Goal: Information Seeking & Learning: Learn about a topic

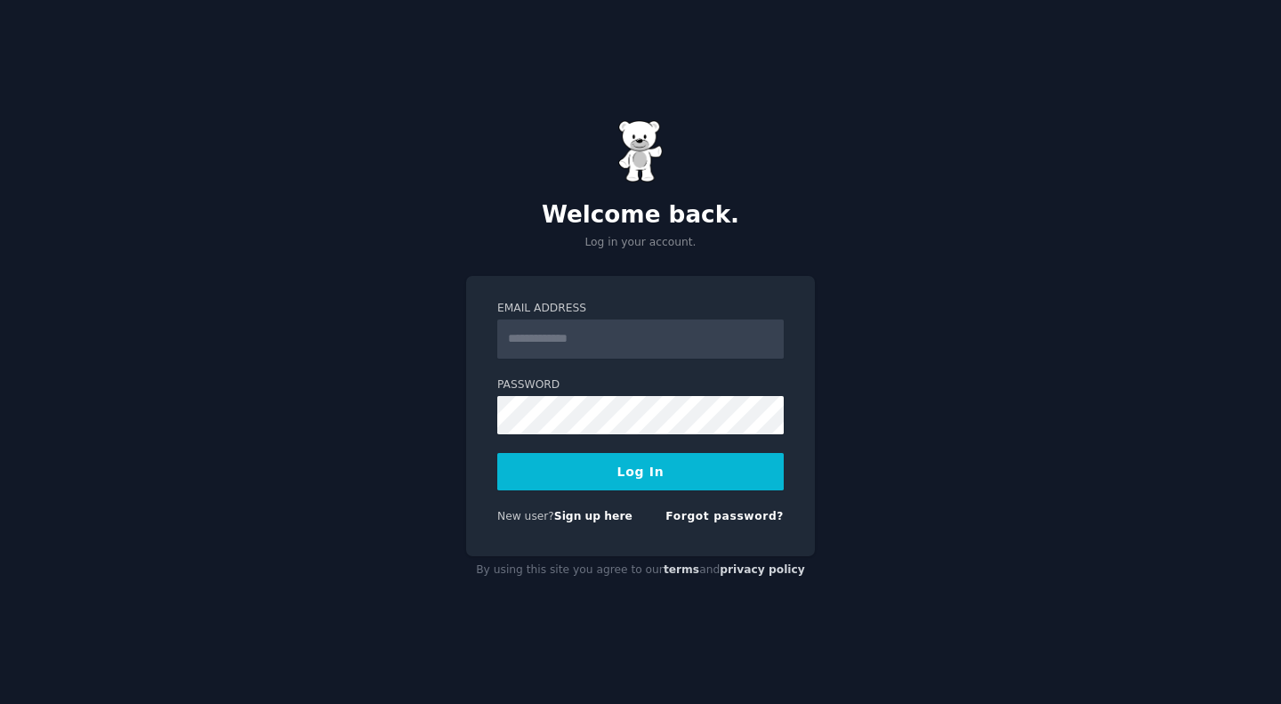
click at [685, 337] on input "Email Address" at bounding box center [640, 338] width 286 height 39
type input "**********"
click at [677, 465] on button "Log In" at bounding box center [640, 471] width 286 height 37
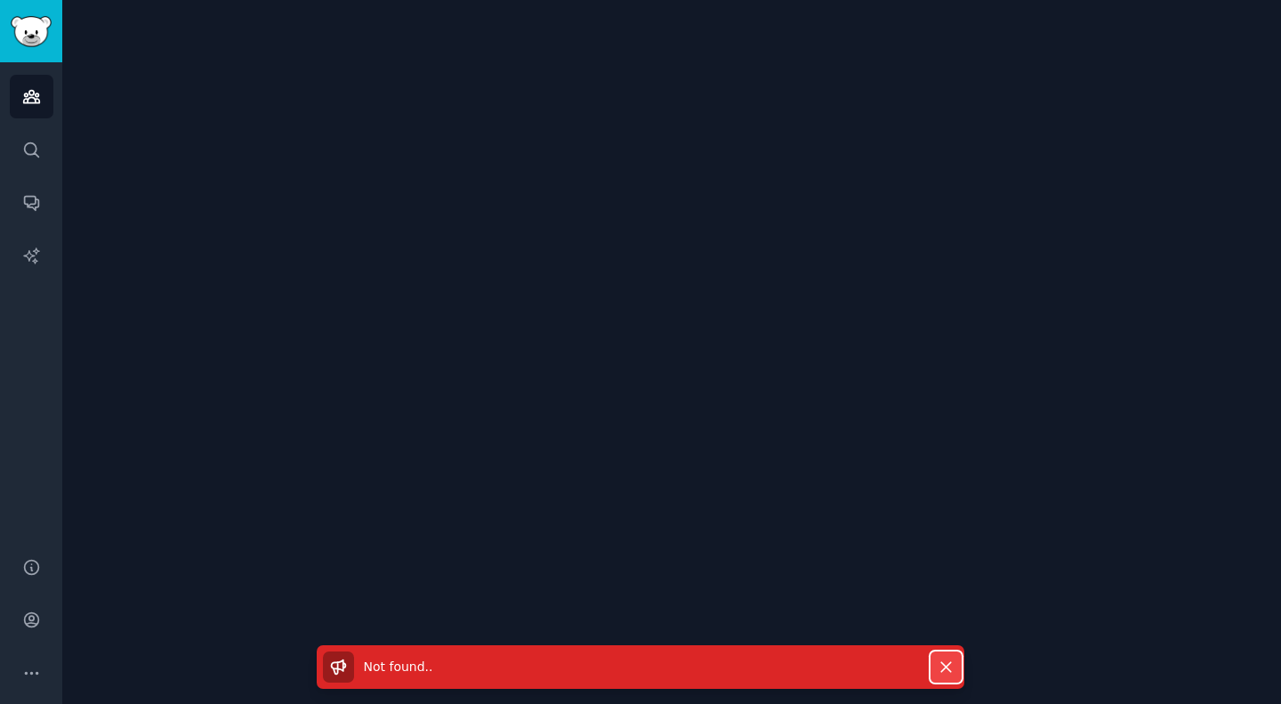
click at [937, 663] on icon "button" at bounding box center [946, 666] width 19 height 19
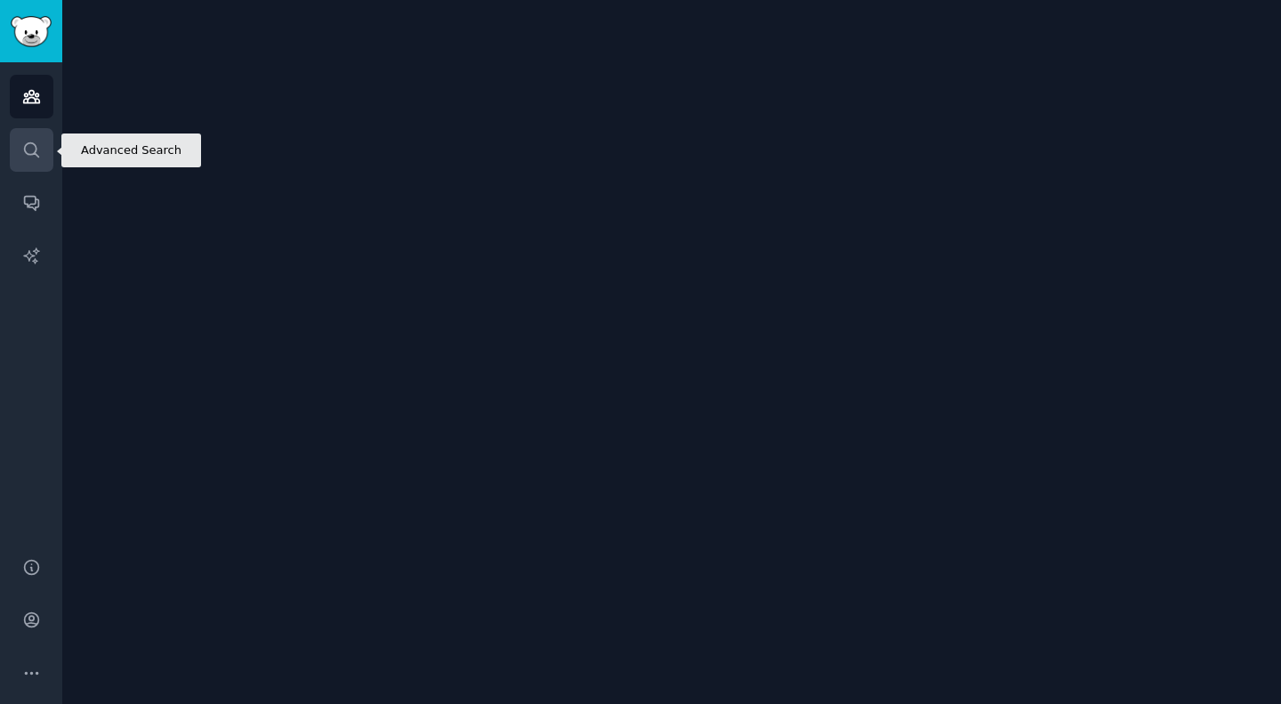
click at [27, 141] on icon "Sidebar" at bounding box center [31, 150] width 19 height 19
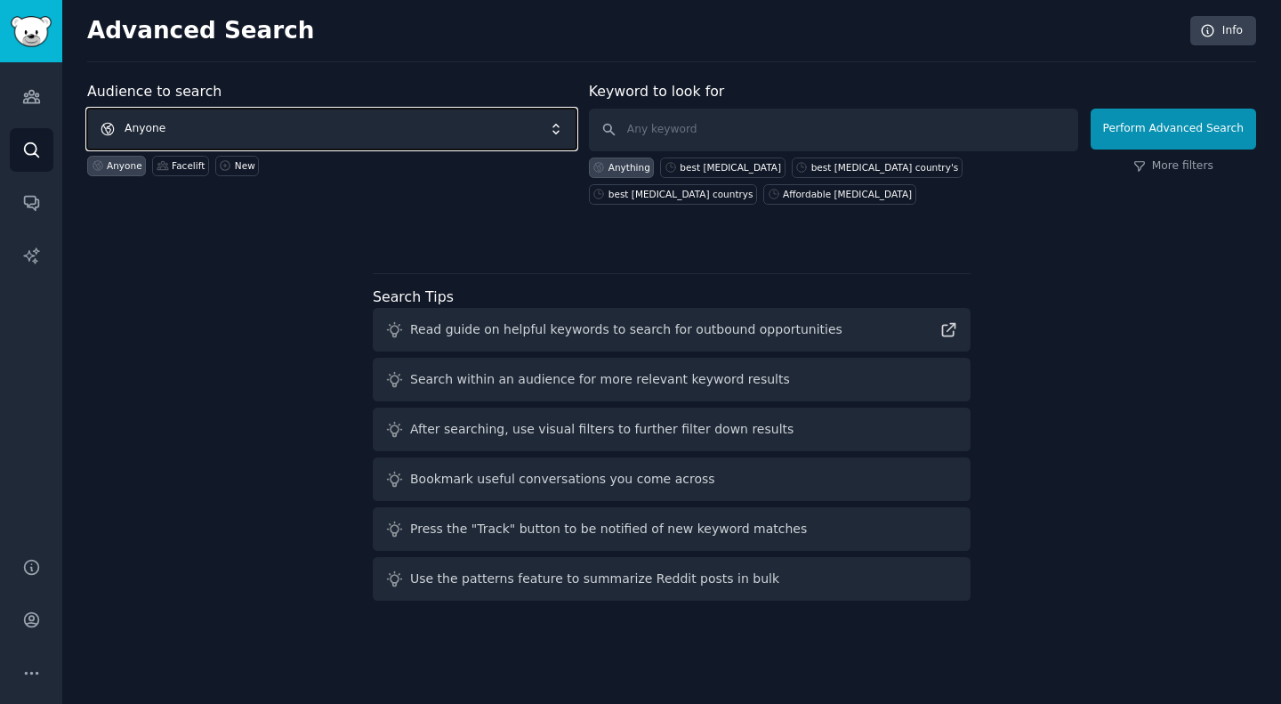
click at [365, 130] on span "Anyone" at bounding box center [331, 129] width 489 height 41
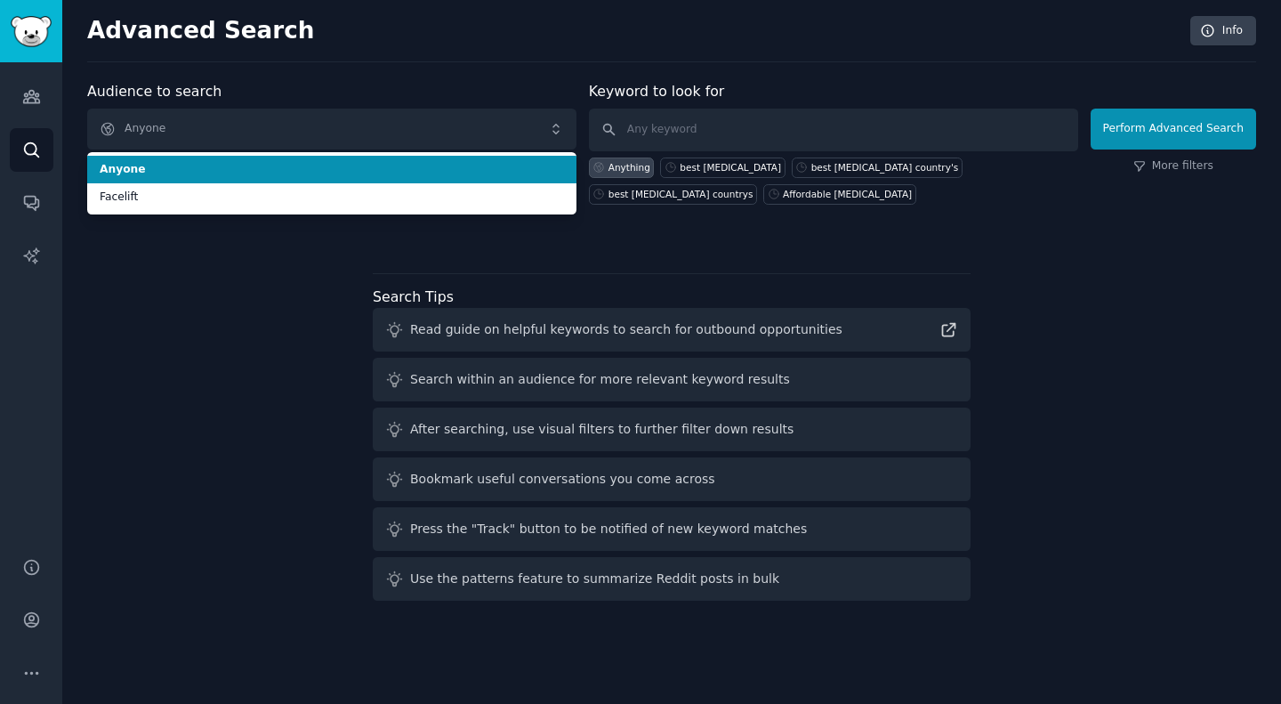
click at [365, 158] on li "Anyone" at bounding box center [331, 170] width 489 height 28
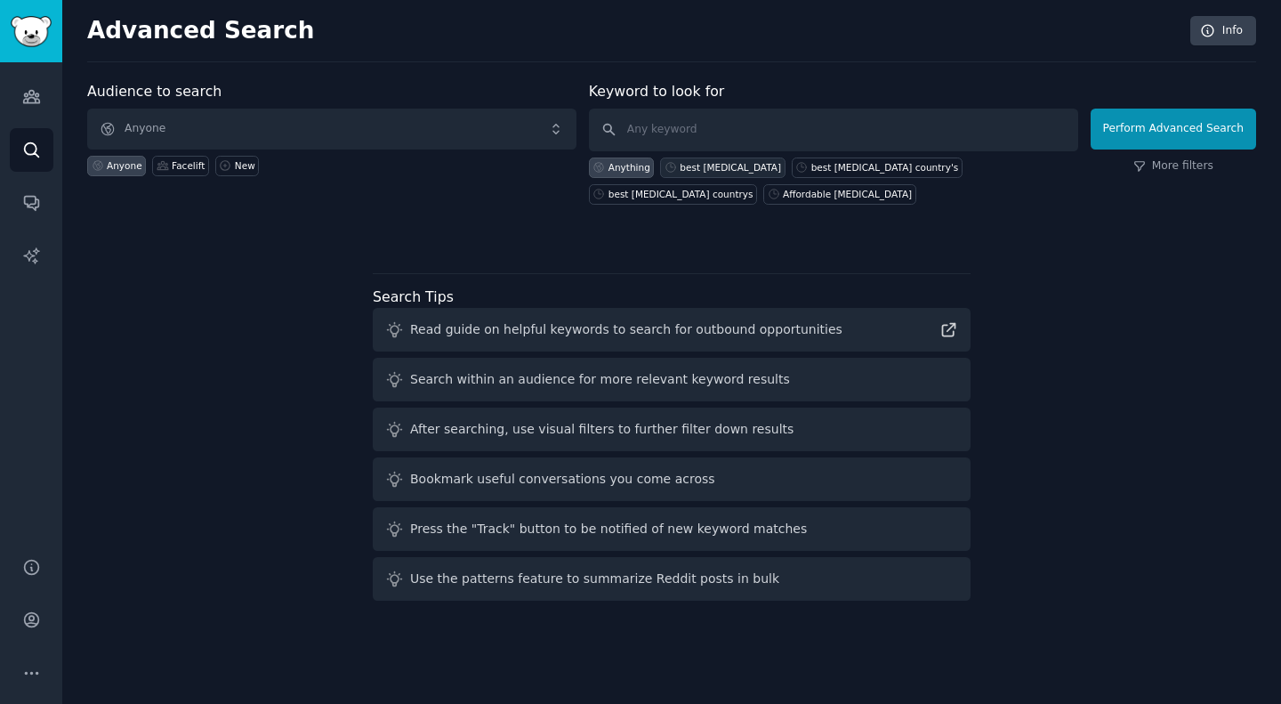
click at [698, 161] on div "best [MEDICAL_DATA]" at bounding box center [730, 167] width 101 height 12
type input "best [MEDICAL_DATA]"
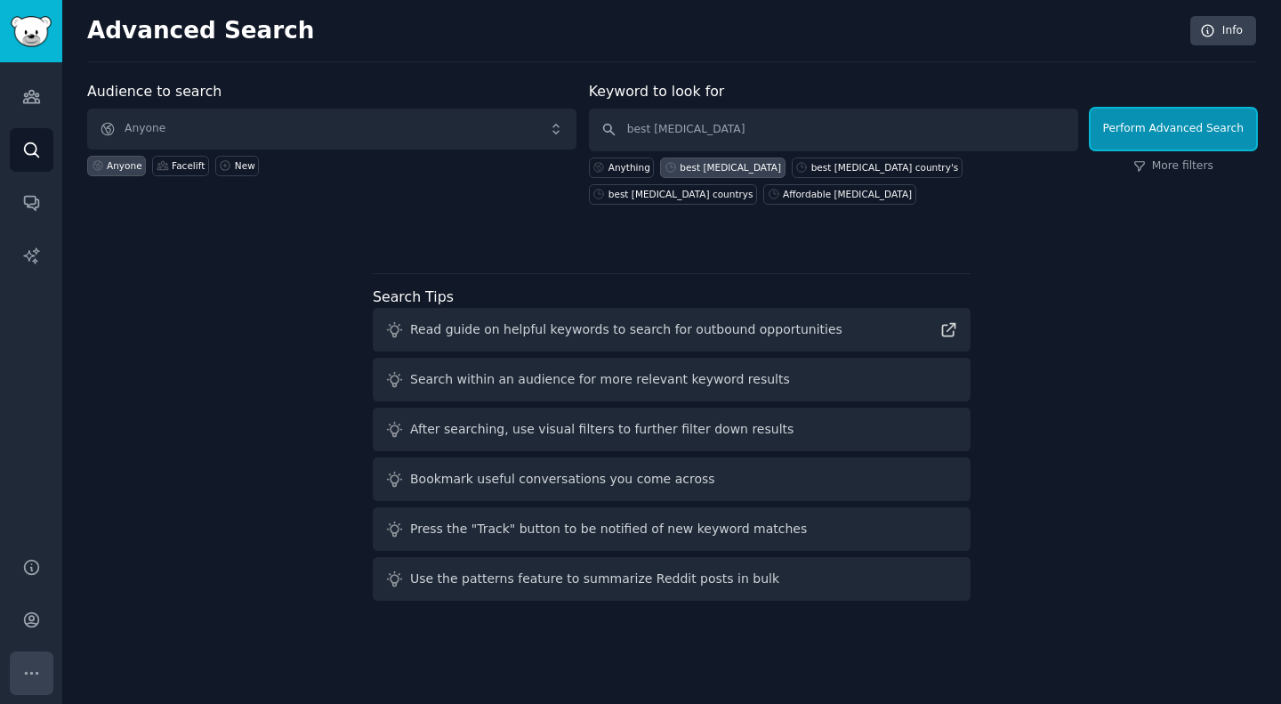
click at [28, 659] on button "More" at bounding box center [32, 673] width 44 height 44
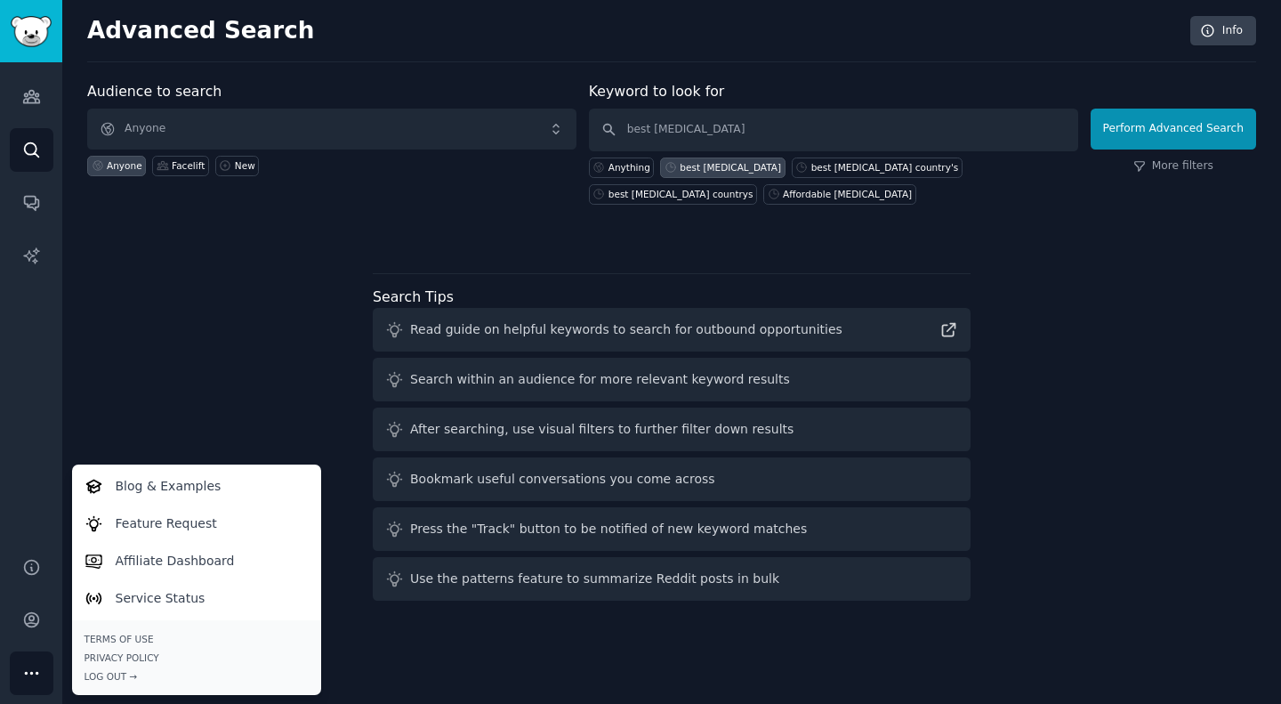
click at [28, 659] on button "More" at bounding box center [32, 673] width 44 height 44
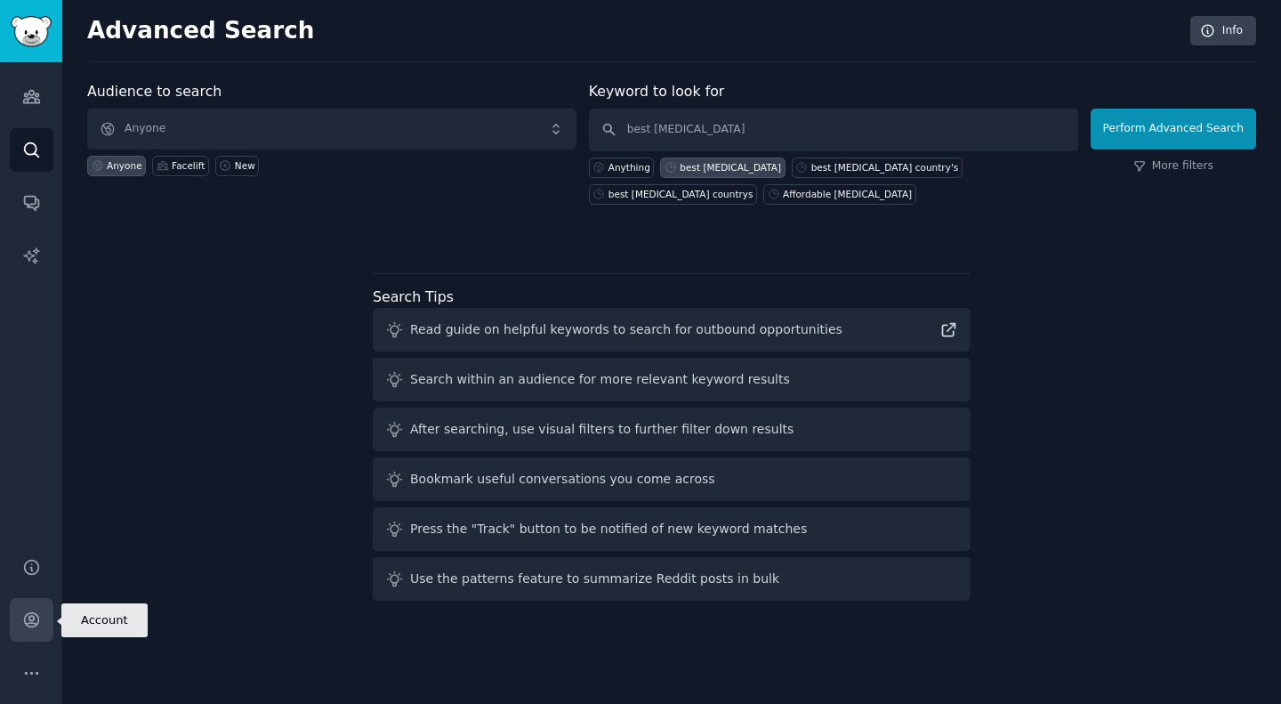
click at [33, 617] on icon "Sidebar" at bounding box center [31, 620] width 14 height 14
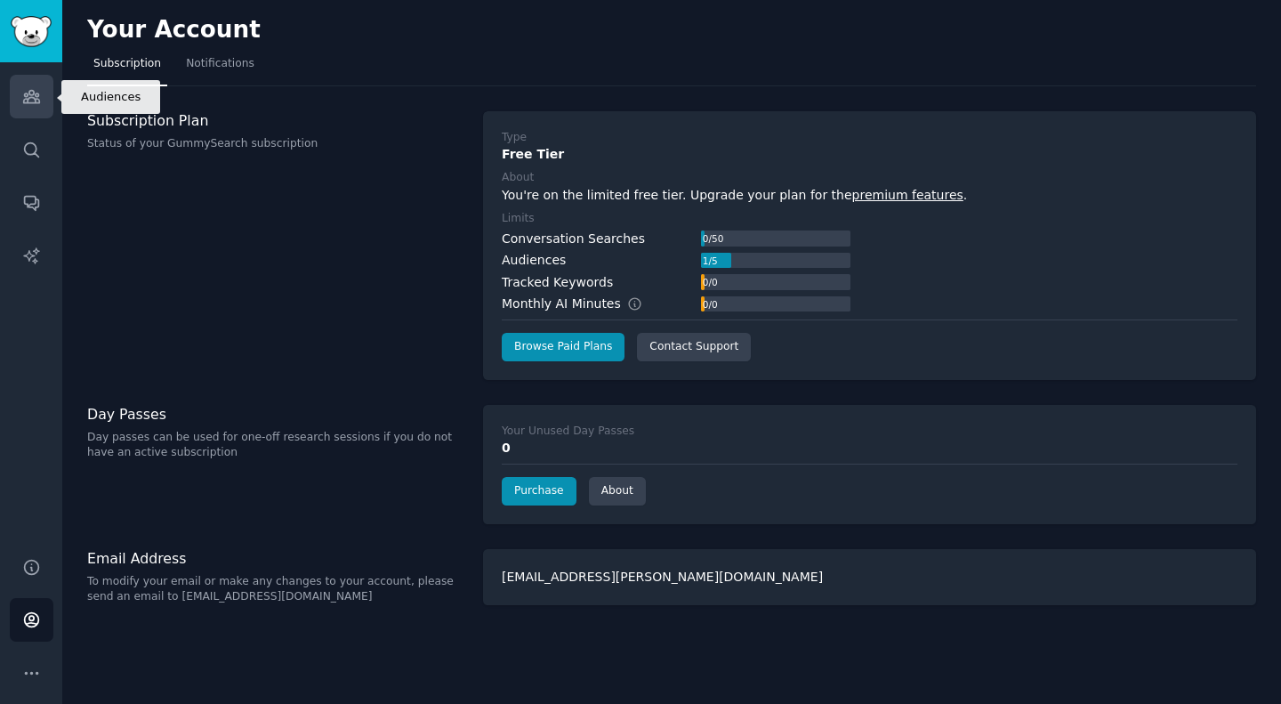
click at [28, 91] on icon "Sidebar" at bounding box center [31, 96] width 19 height 19
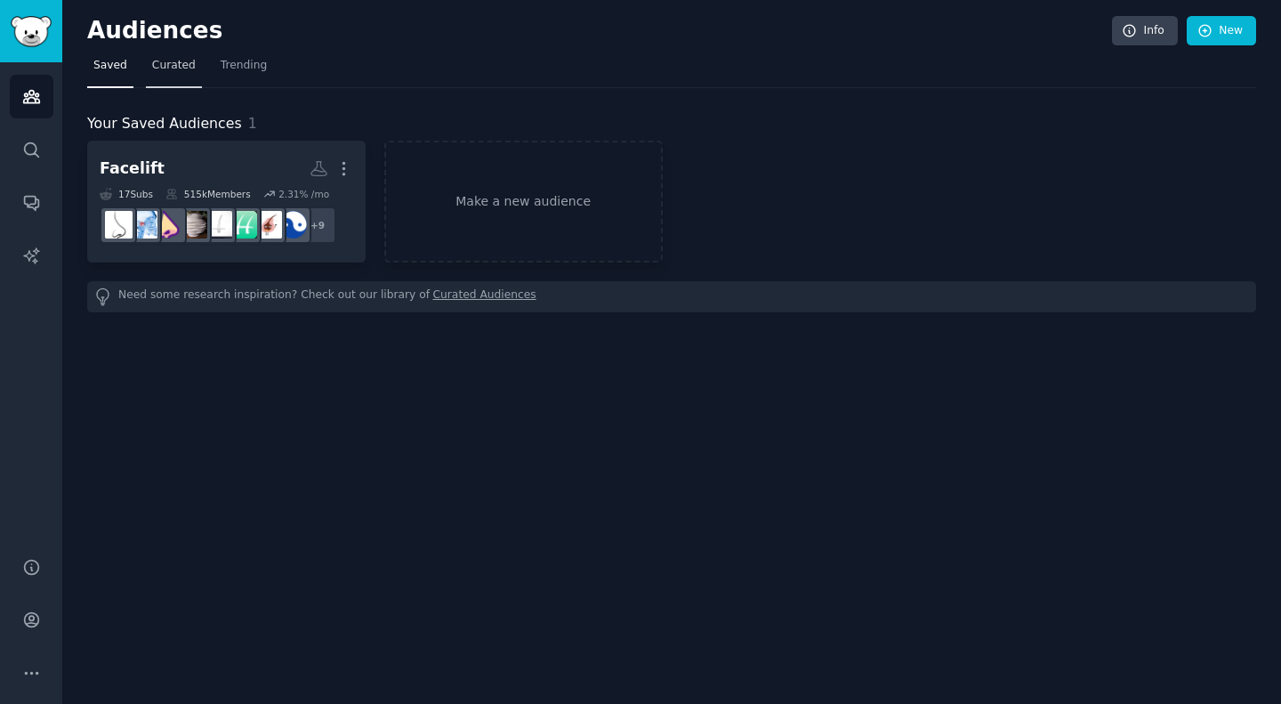
click at [164, 52] on link "Curated" at bounding box center [174, 70] width 56 height 36
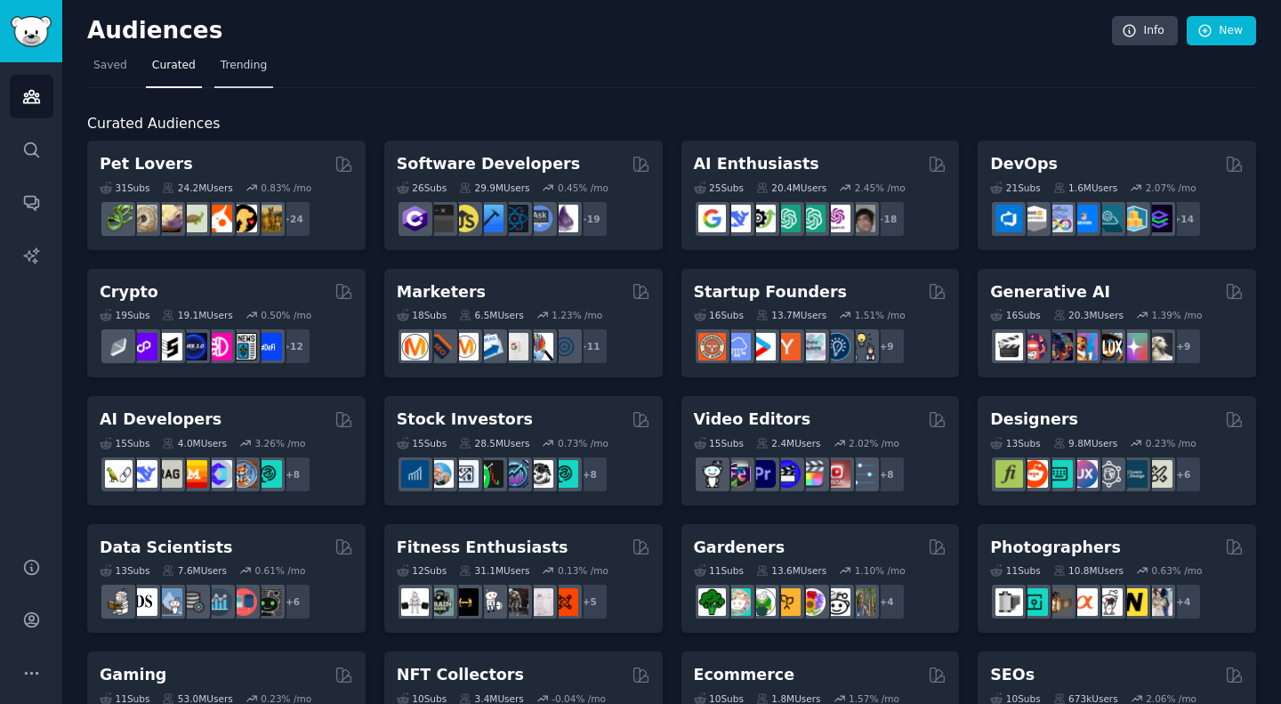
click at [221, 60] on span "Trending" at bounding box center [244, 66] width 46 height 16
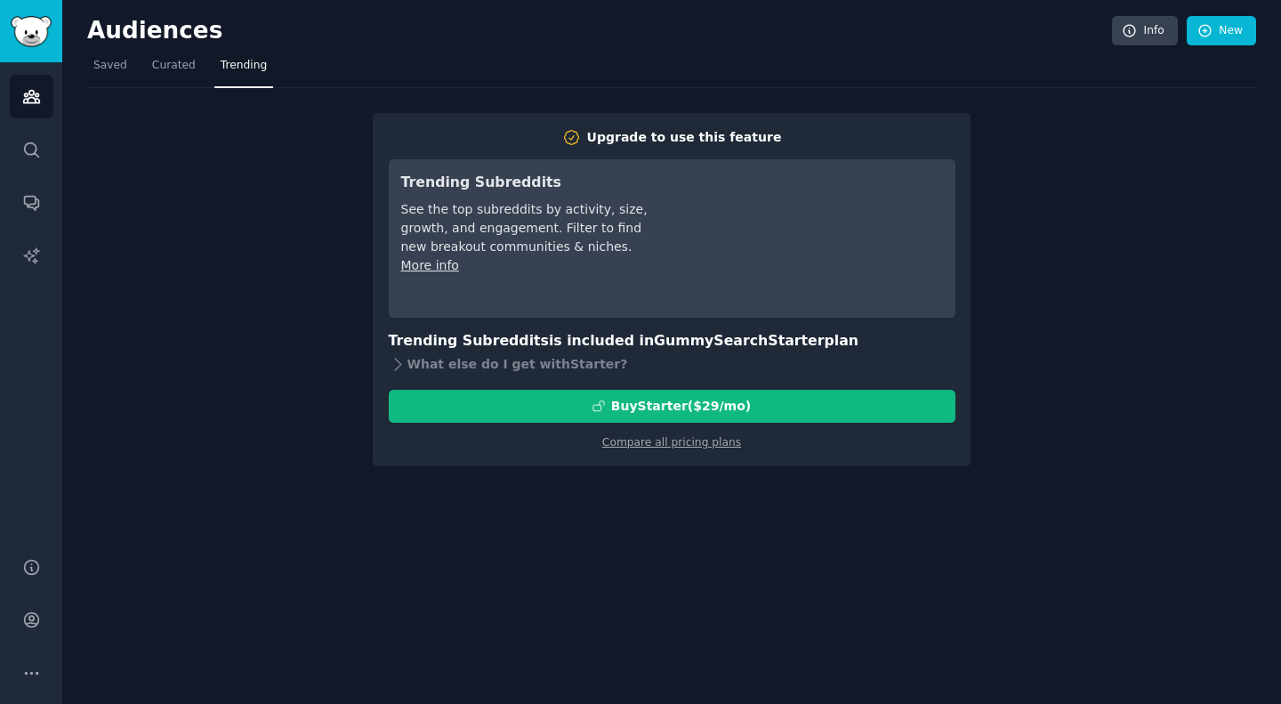
click at [133, 61] on nav "Saved Curated Trending" at bounding box center [671, 70] width 1169 height 36
click at [153, 61] on span "Curated" at bounding box center [174, 66] width 44 height 16
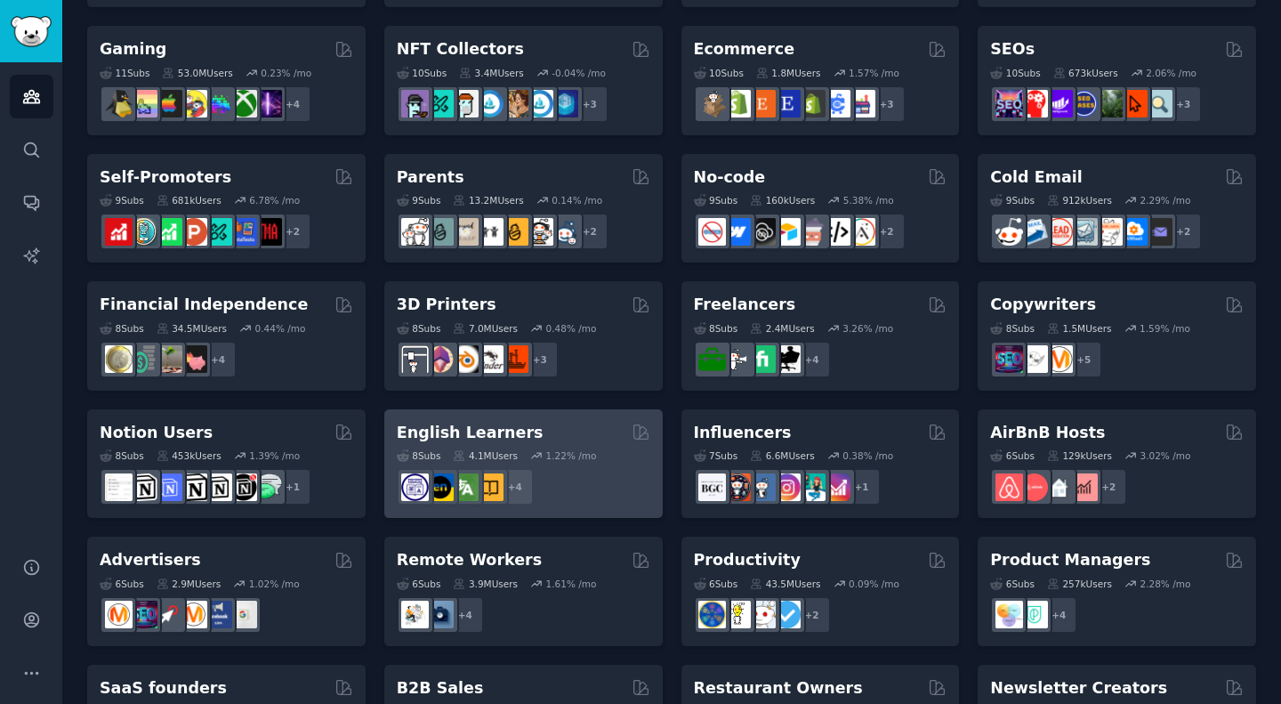
scroll to position [719, 0]
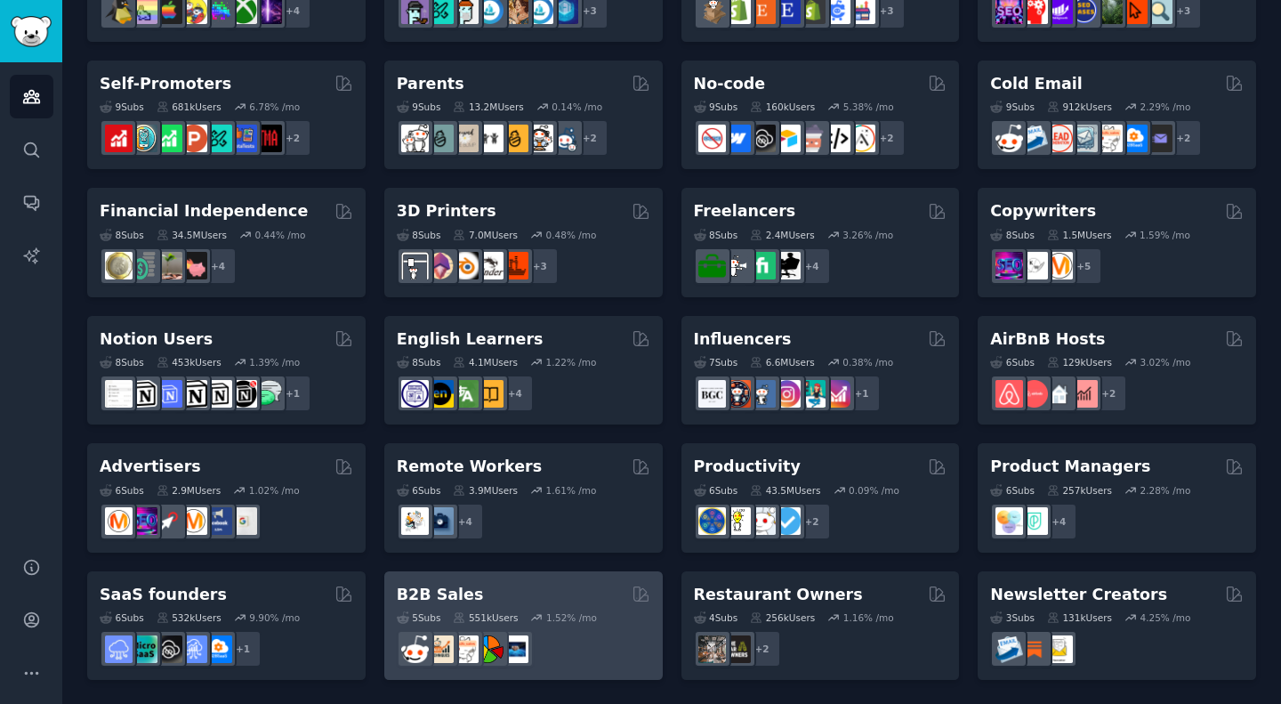
click at [510, 592] on div "B2B Sales" at bounding box center [524, 595] width 254 height 22
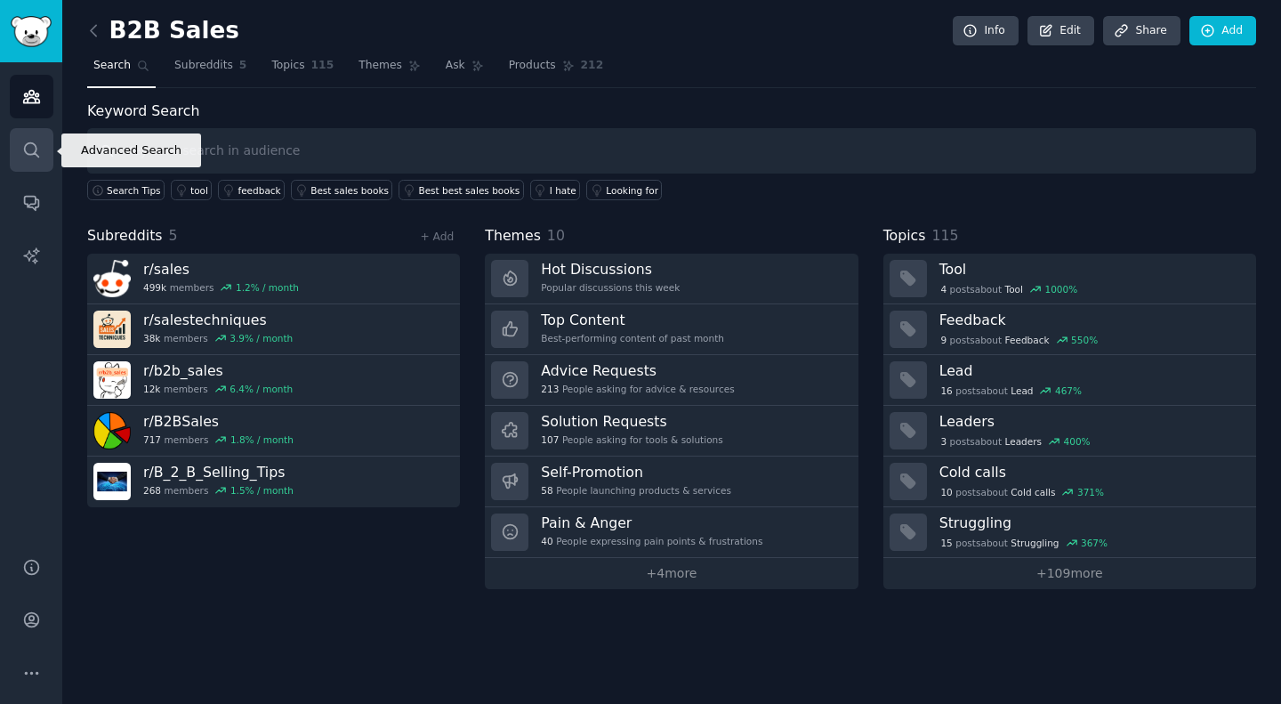
click at [29, 147] on icon "Sidebar" at bounding box center [31, 150] width 19 height 19
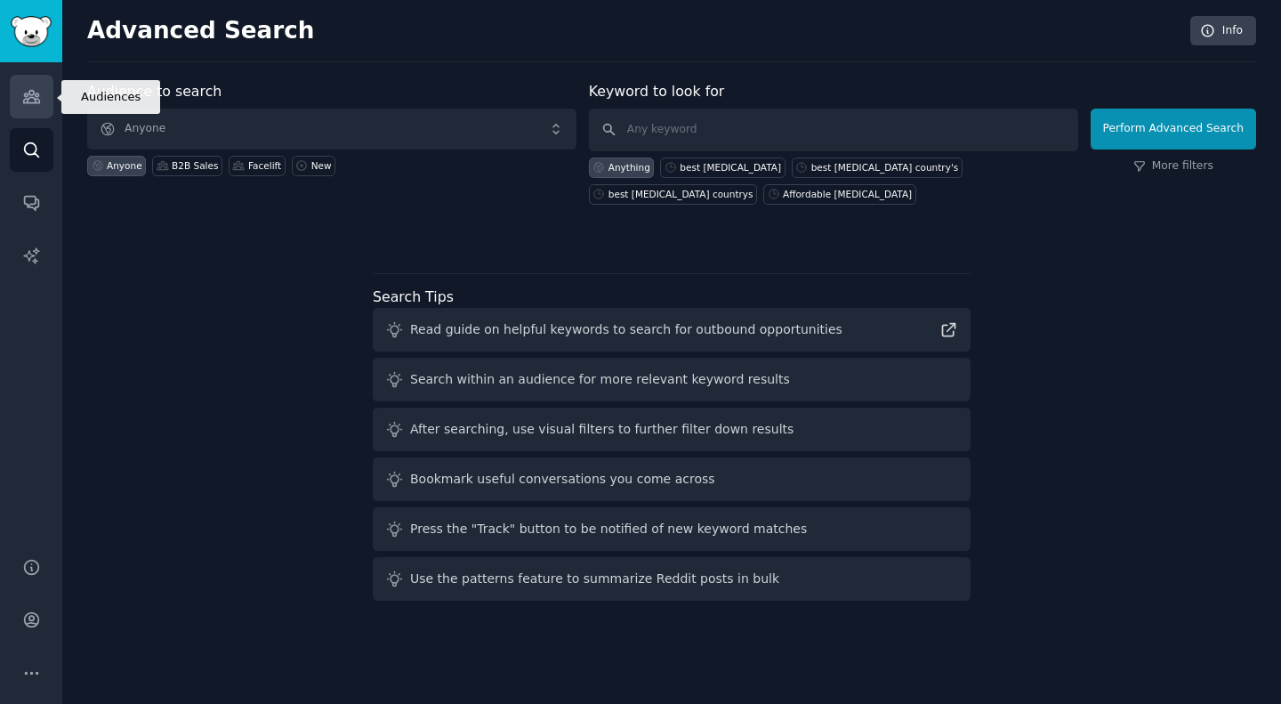
click at [25, 115] on link "Audiences" at bounding box center [32, 97] width 44 height 44
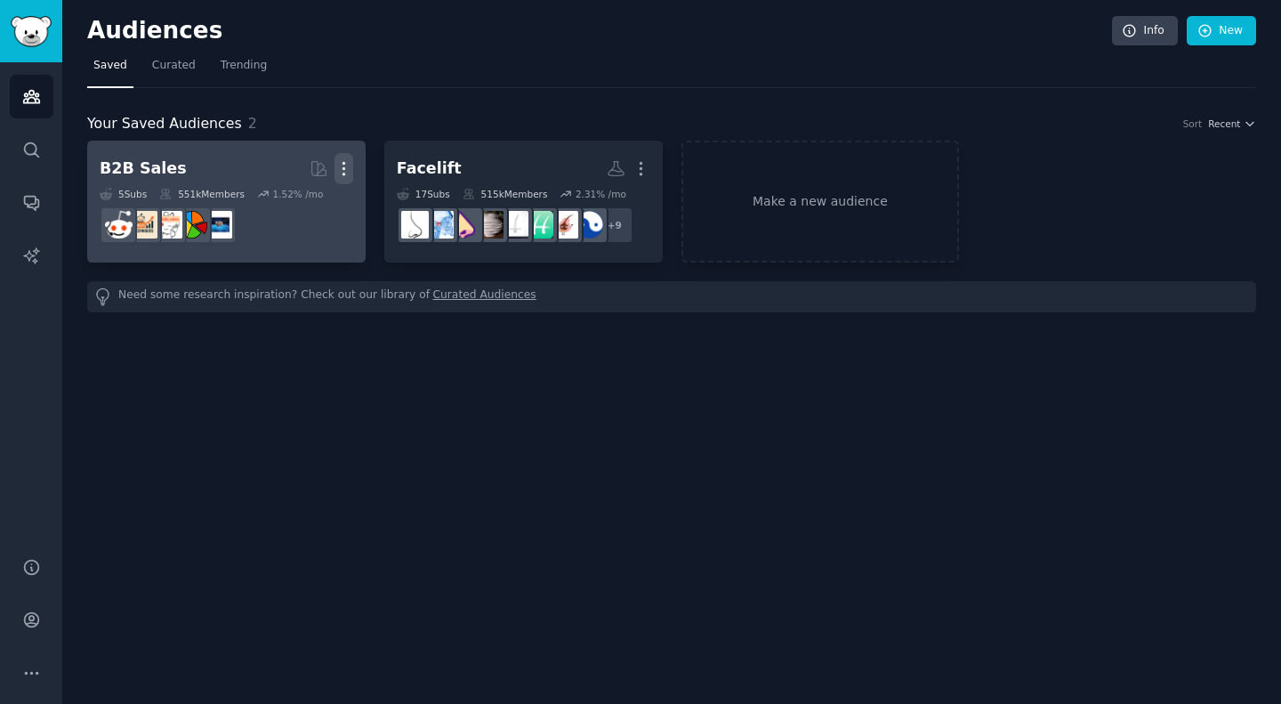
click at [339, 166] on icon "button" at bounding box center [343, 168] width 19 height 19
click at [305, 197] on p "Delete" at bounding box center [295, 206] width 41 height 19
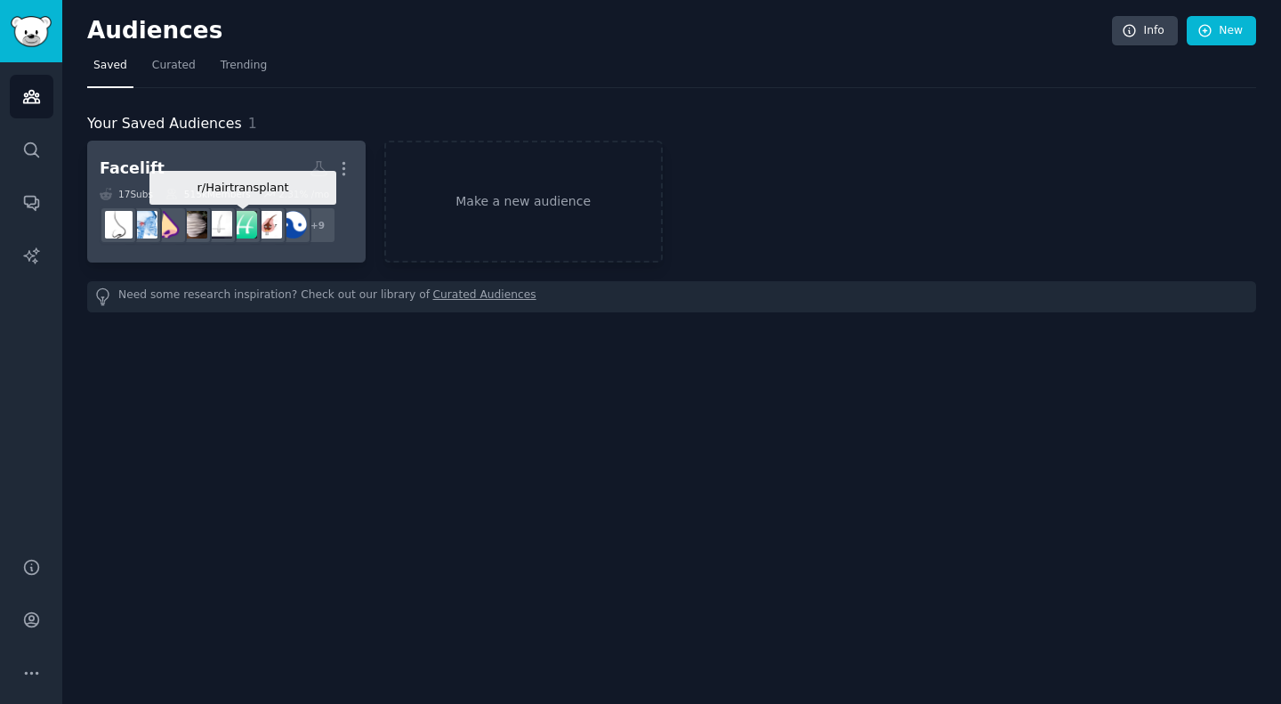
click at [246, 220] on img at bounding box center [244, 225] width 28 height 28
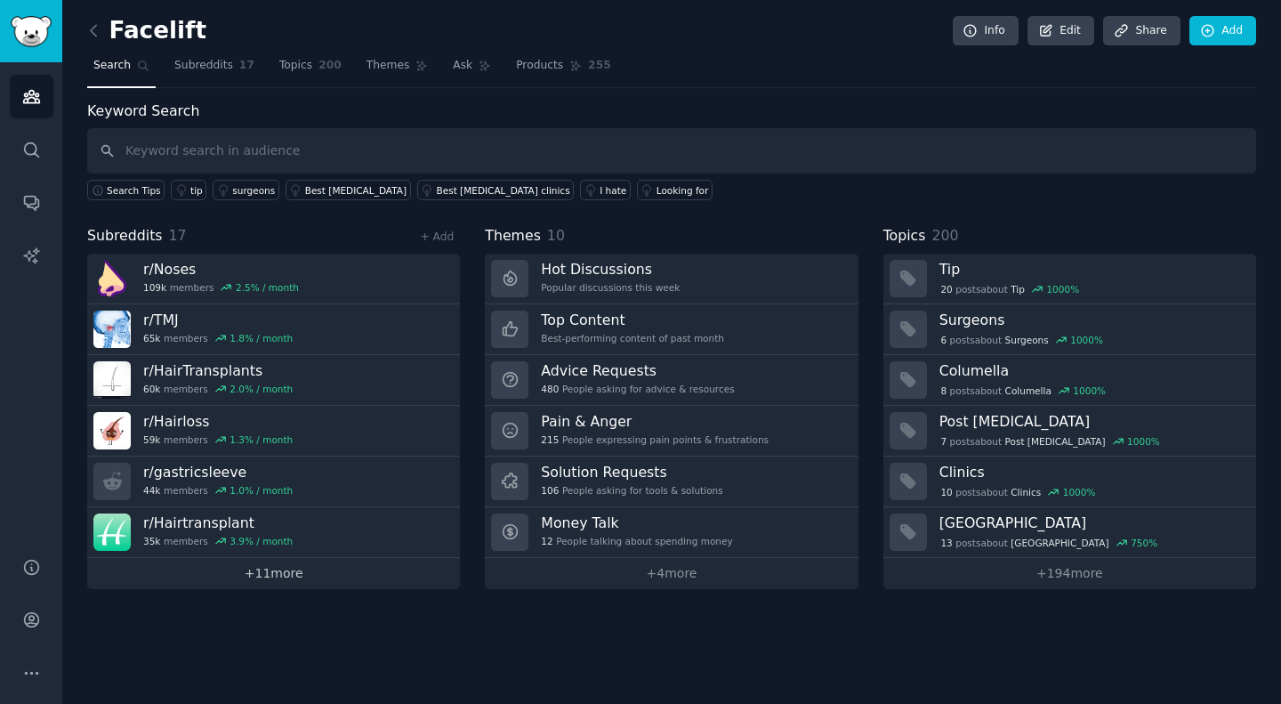
click at [295, 563] on link "+ 11 more" at bounding box center [273, 573] width 373 height 31
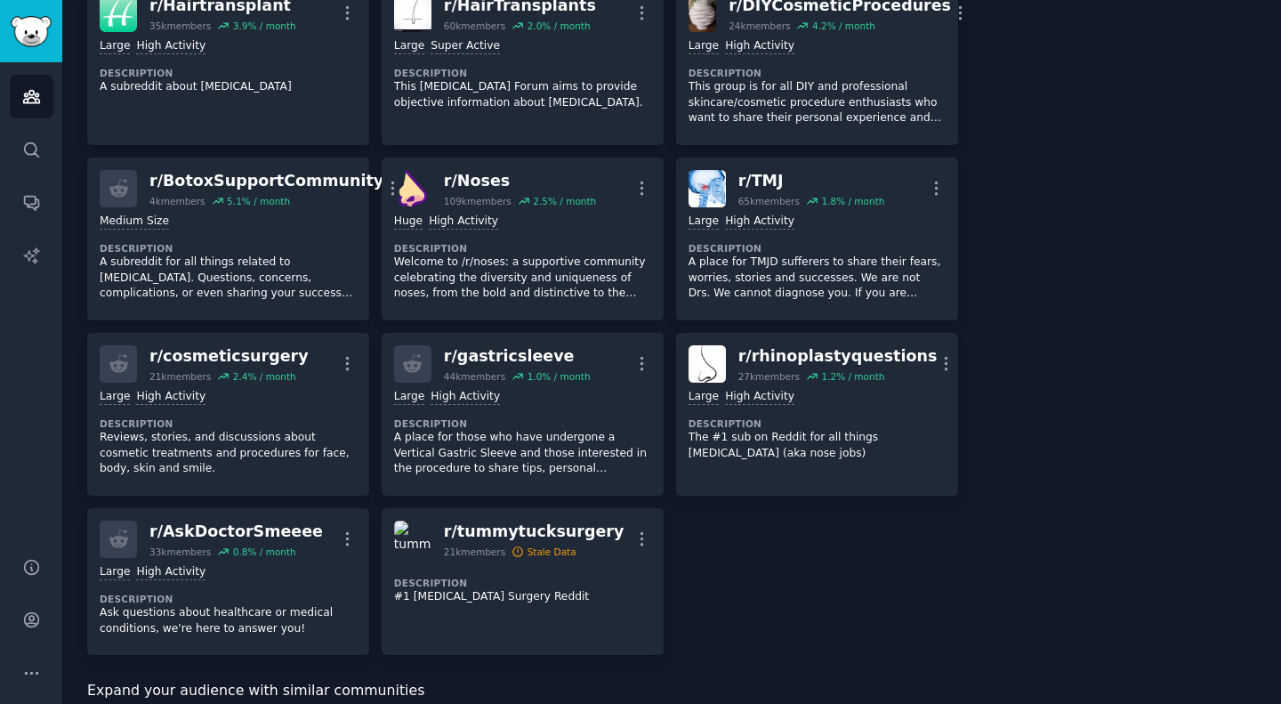
scroll to position [445, 0]
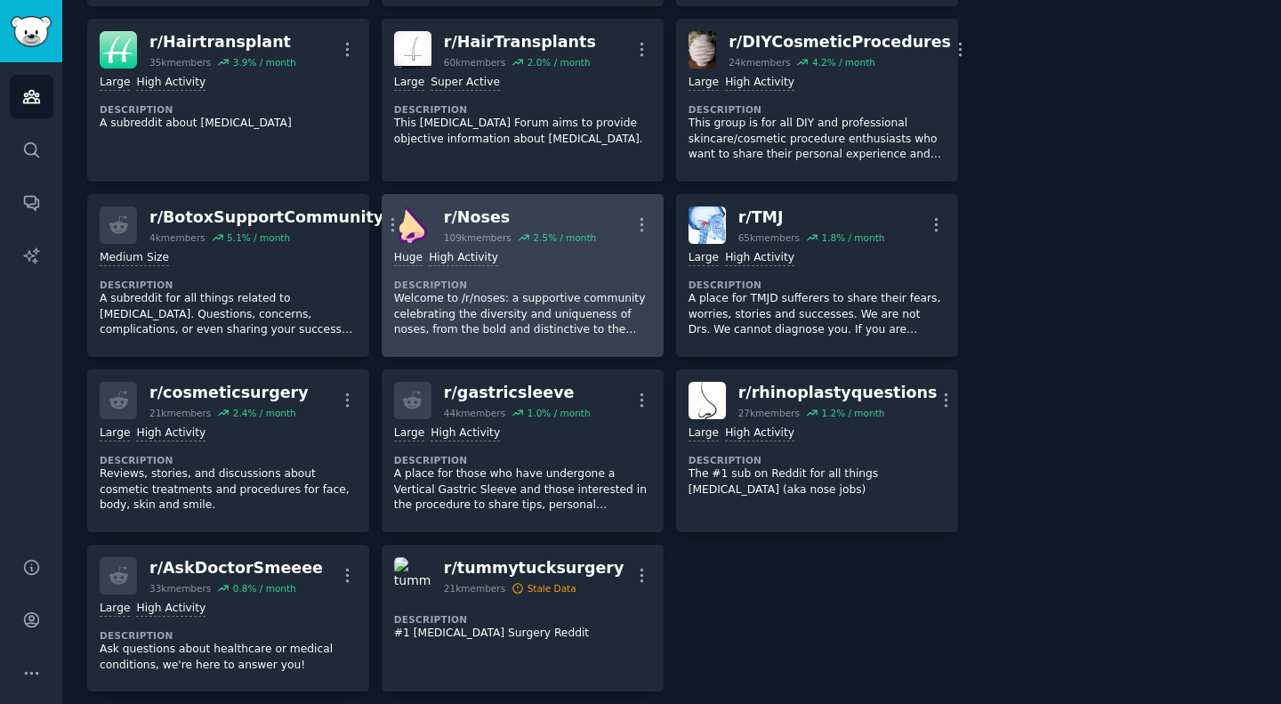
click at [516, 262] on div "100,000 - 1,000,000 members Huge High Activity" at bounding box center [522, 258] width 257 height 17
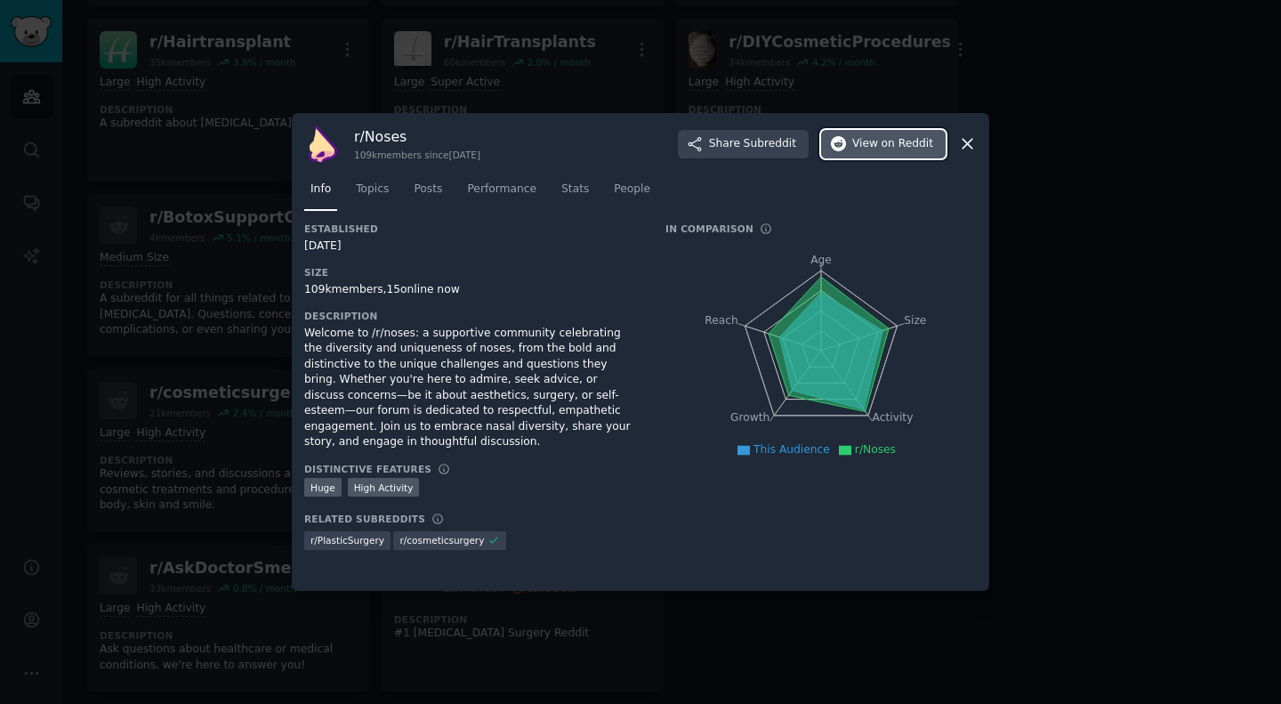
click at [902, 147] on span "on Reddit" at bounding box center [908, 144] width 52 height 16
click at [969, 147] on icon at bounding box center [967, 143] width 19 height 19
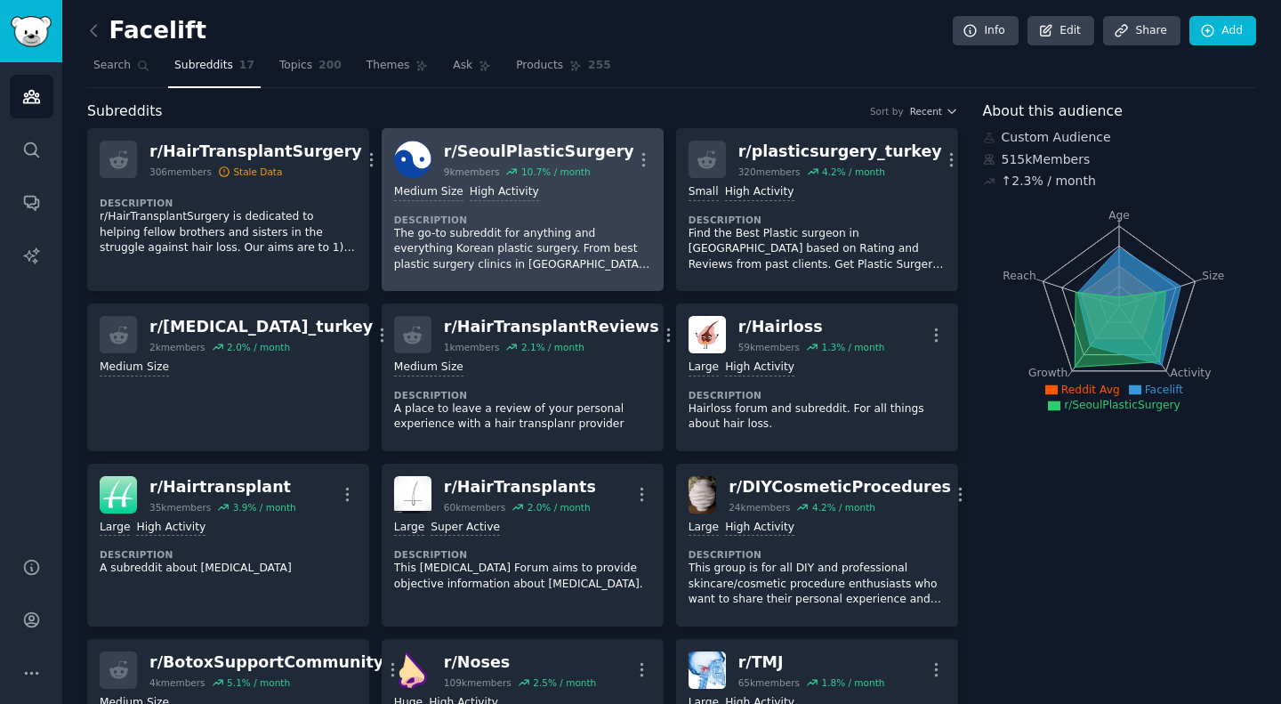
click at [610, 207] on div "Medium Size High Activity Description The go-to subreddit for anything and ever…" at bounding box center [522, 228] width 257 height 101
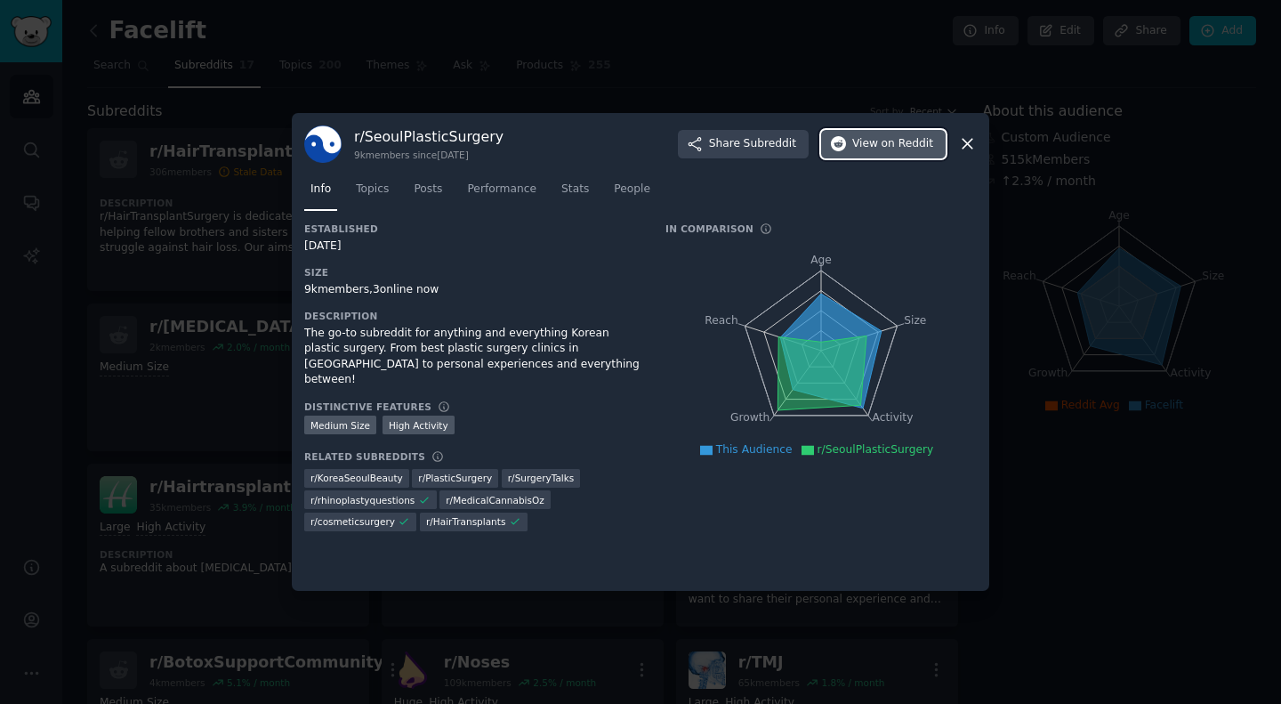
click at [880, 151] on span "View on Reddit" at bounding box center [892, 144] width 81 height 16
click at [976, 143] on icon at bounding box center [967, 143] width 19 height 19
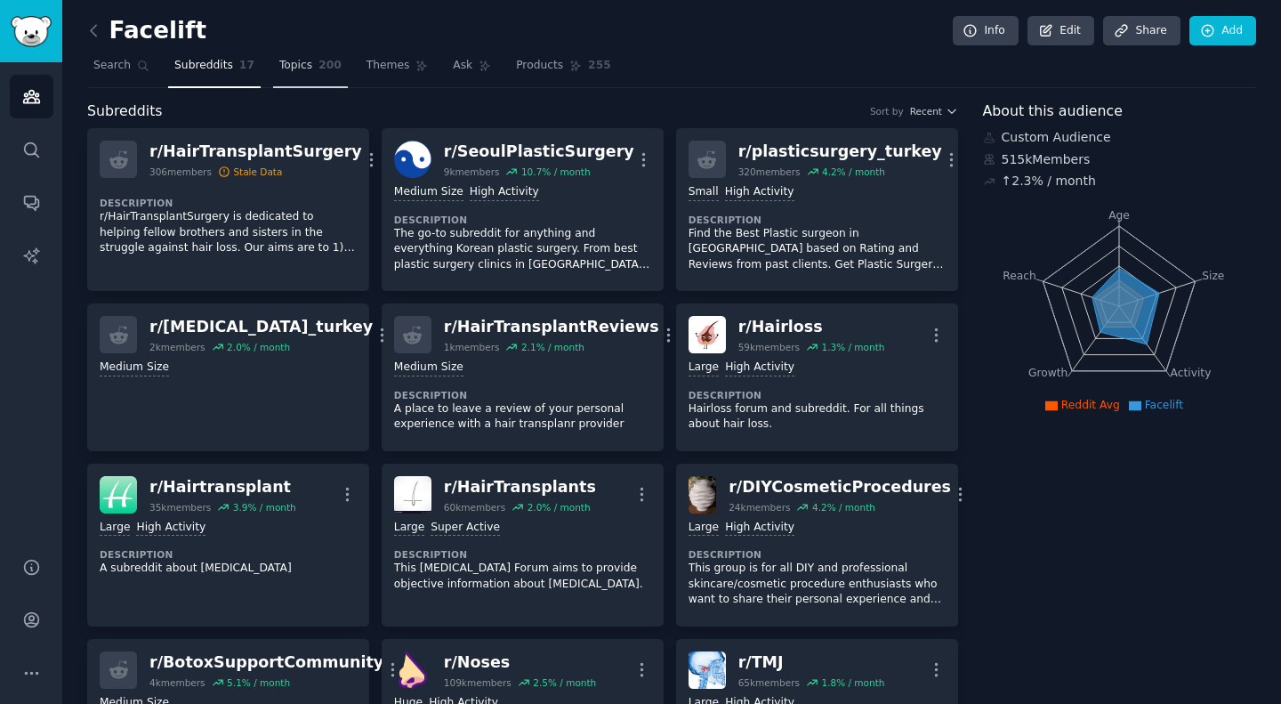
click at [317, 74] on link "Topics 200" at bounding box center [310, 70] width 75 height 36
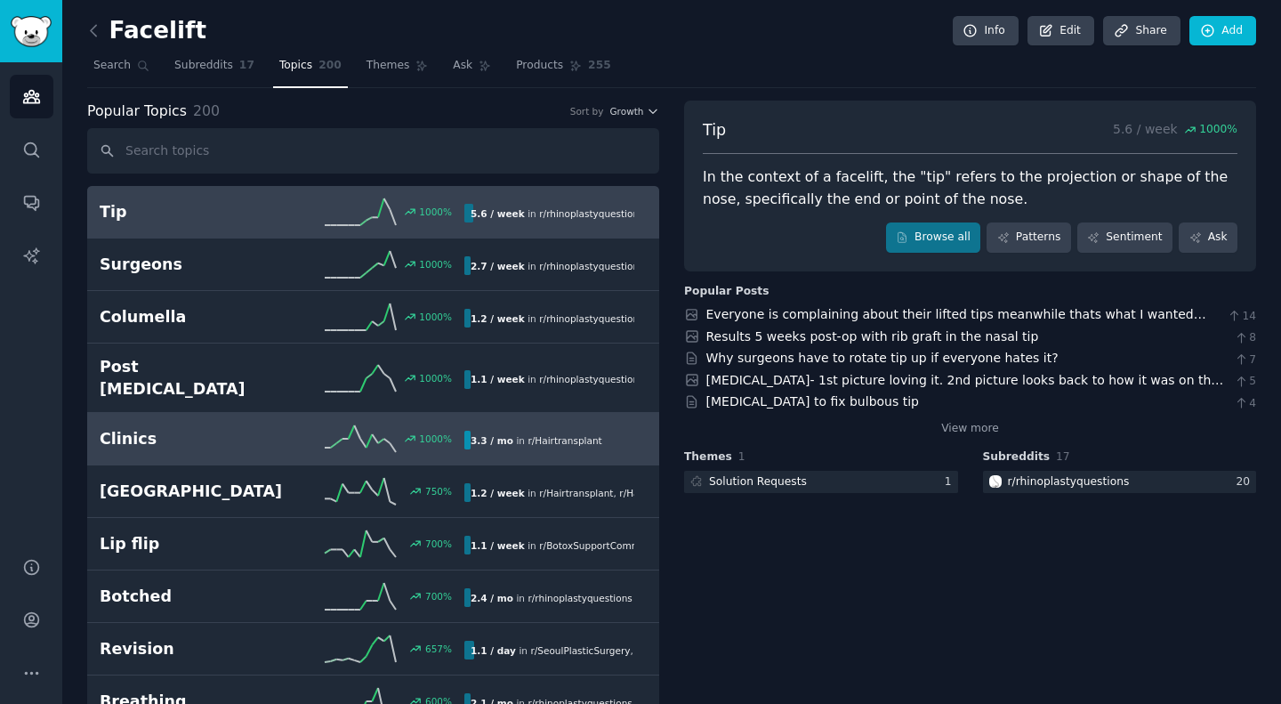
click at [286, 425] on div "1000 %" at bounding box center [373, 438] width 182 height 27
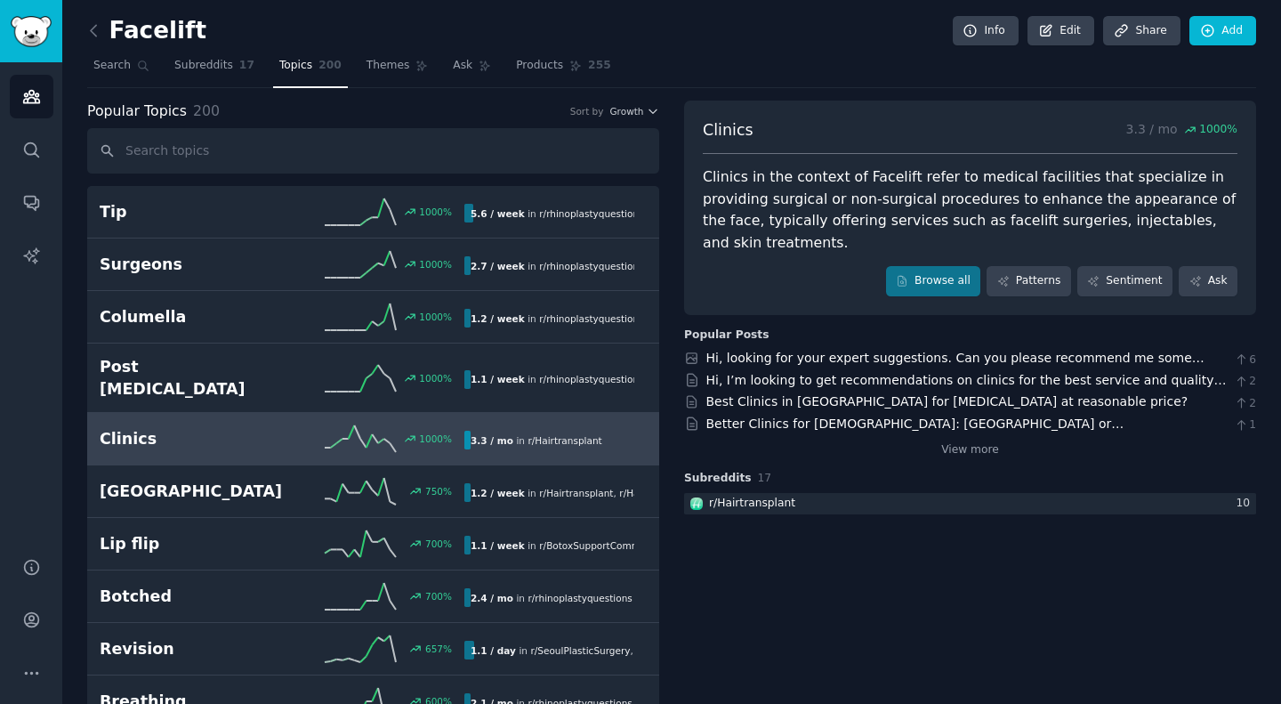
click at [504, 431] on div "3.3 / mo in r/ Hairtransplant" at bounding box center [536, 440] width 144 height 19
click at [99, 26] on icon at bounding box center [94, 30] width 19 height 19
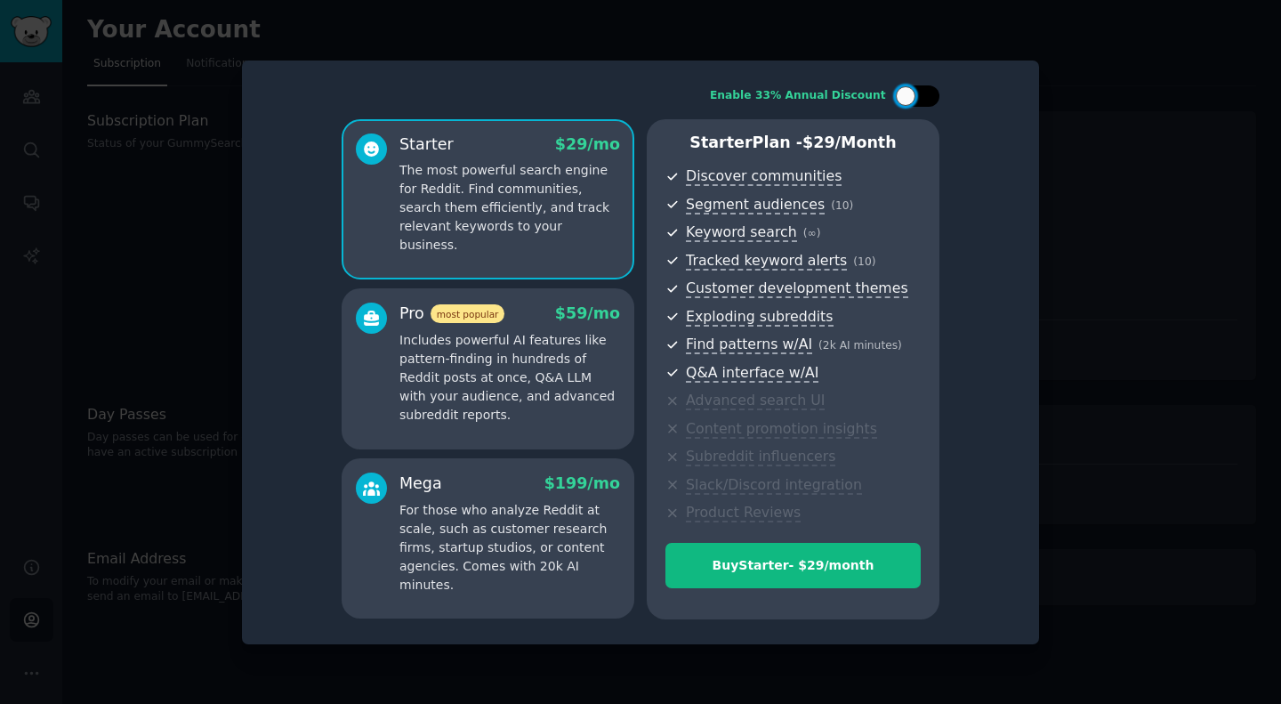
click at [936, 99] on div at bounding box center [917, 95] width 44 height 21
click at [939, 99] on div "Enable 33% Annual Discount Starter $ 29 $ 19 /mo The most powerful search engin…" at bounding box center [640, 352] width 772 height 559
click at [913, 91] on div at bounding box center [917, 95] width 44 height 21
checkbox input "false"
click at [548, 410] on p "Includes powerful AI features like pattern-finding in hundreds of Reddit posts …" at bounding box center [509, 377] width 221 height 93
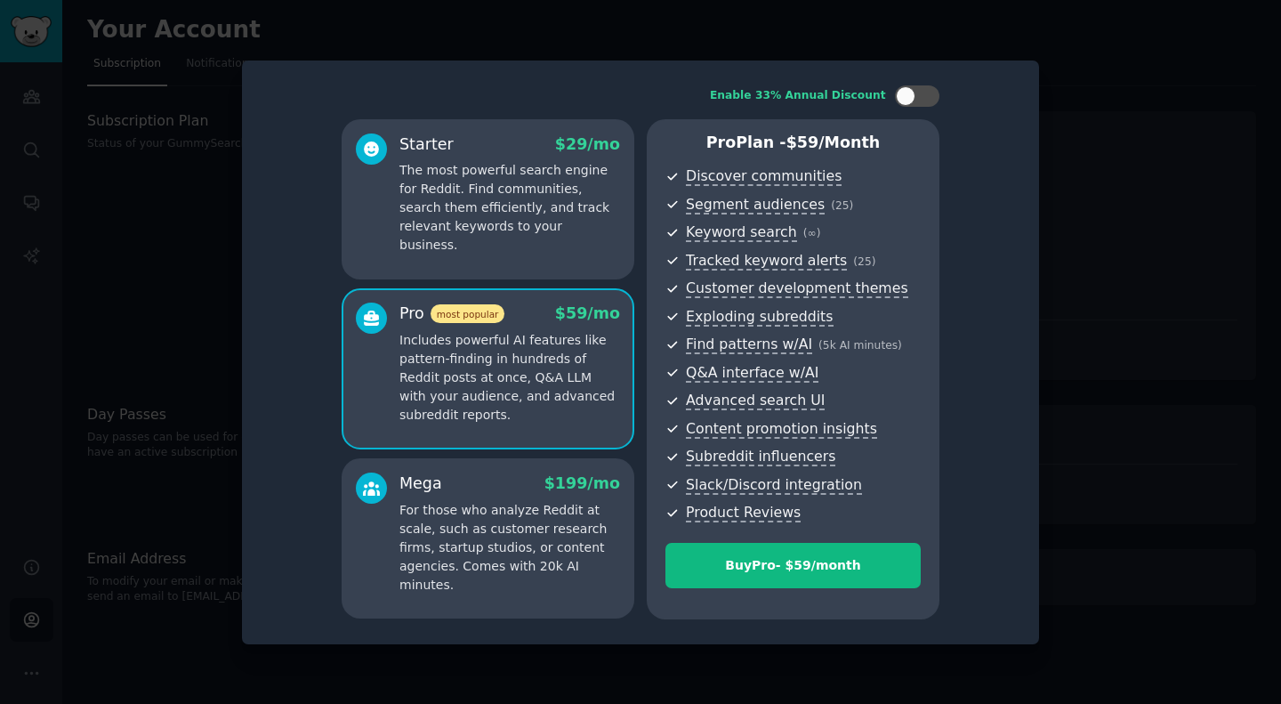
click at [588, 263] on div "Starter $ 29 /mo The most powerful search engine for Reddit. Find communities, …" at bounding box center [488, 199] width 293 height 160
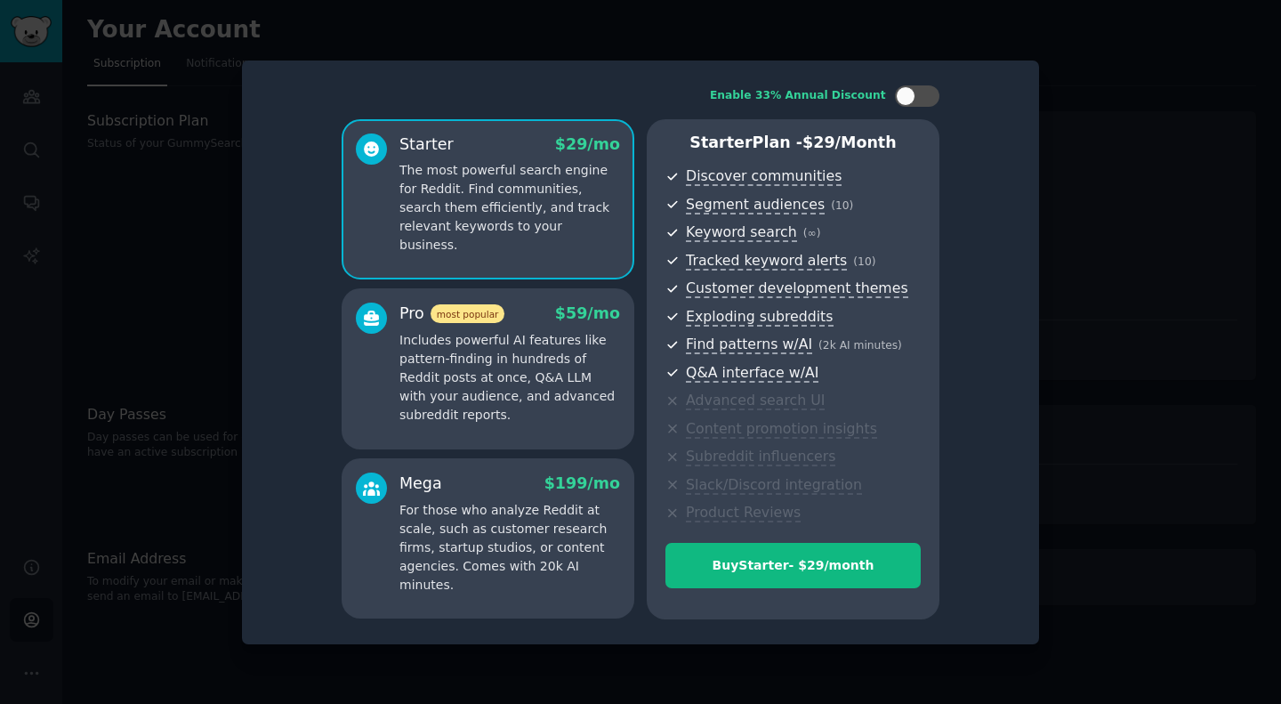
click at [627, 381] on div "Pro most popular $ 59 /mo Includes powerful AI features like pattern-finding in…" at bounding box center [488, 368] width 293 height 160
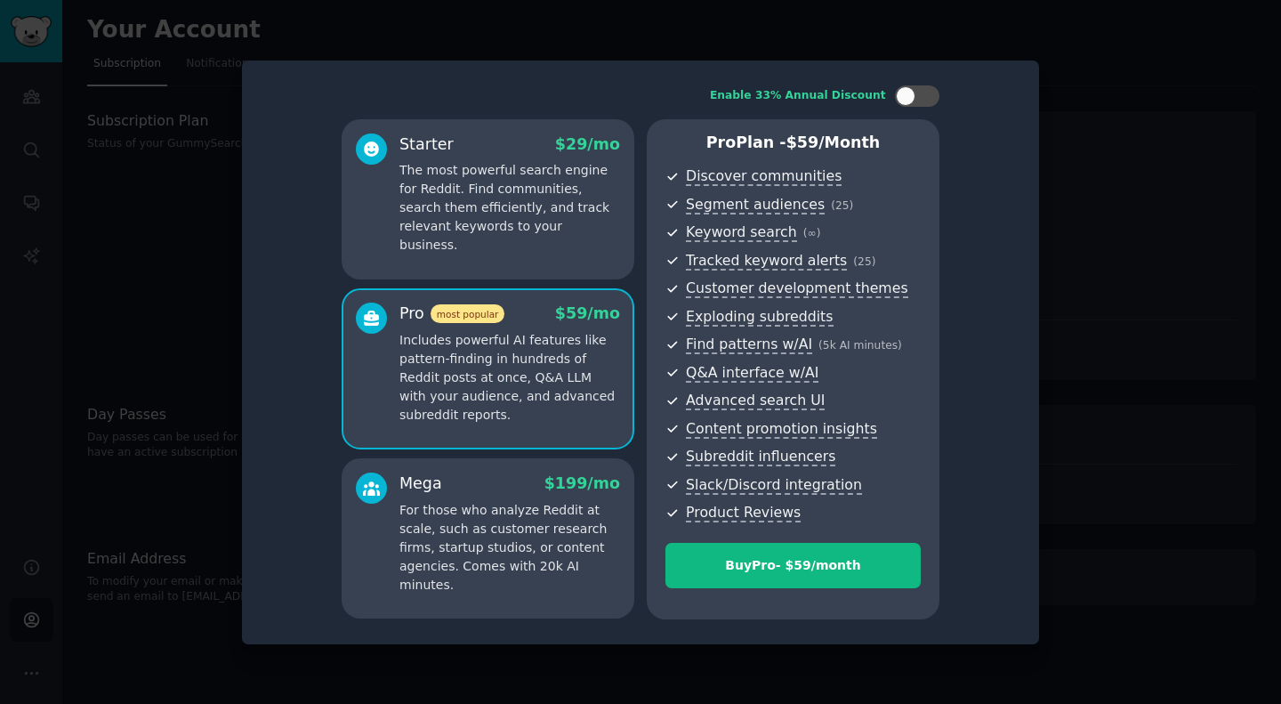
click at [614, 551] on p "For those who analyze Reddit at scale, such as customer research firms, startup…" at bounding box center [509, 547] width 221 height 93
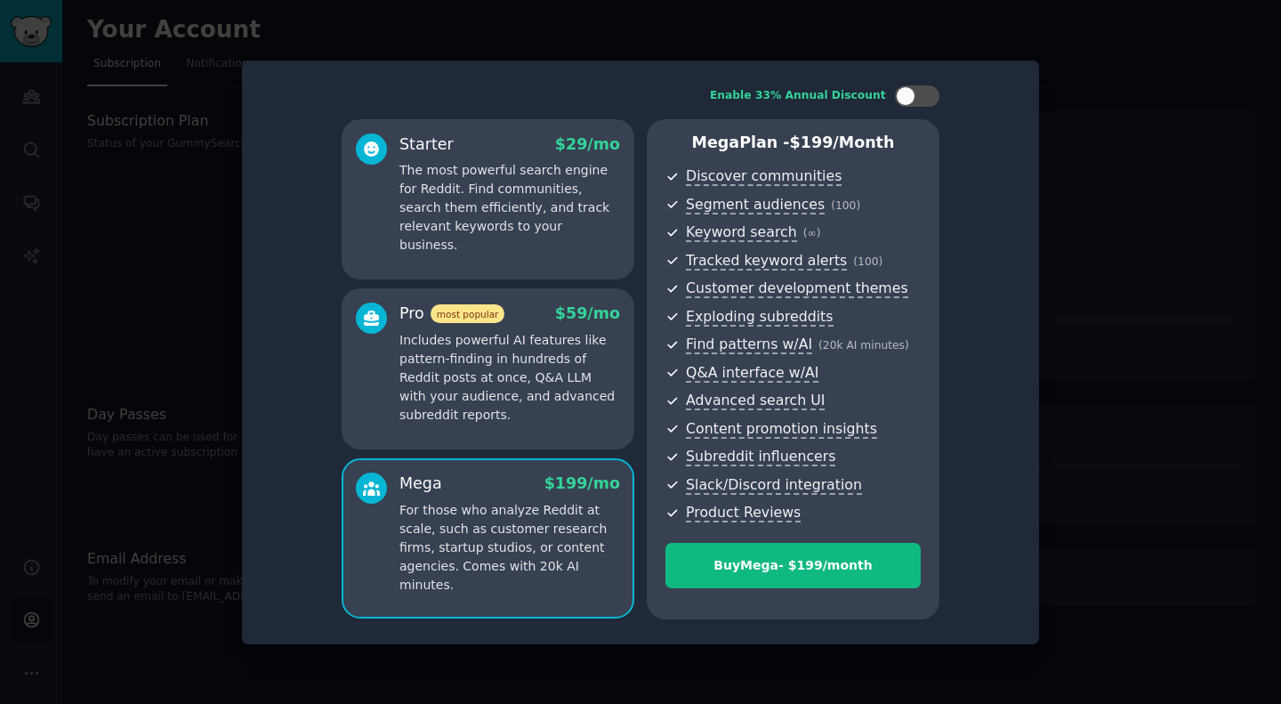
click at [1144, 182] on div at bounding box center [640, 352] width 1281 height 704
